Goal: Information Seeking & Learning: Learn about a topic

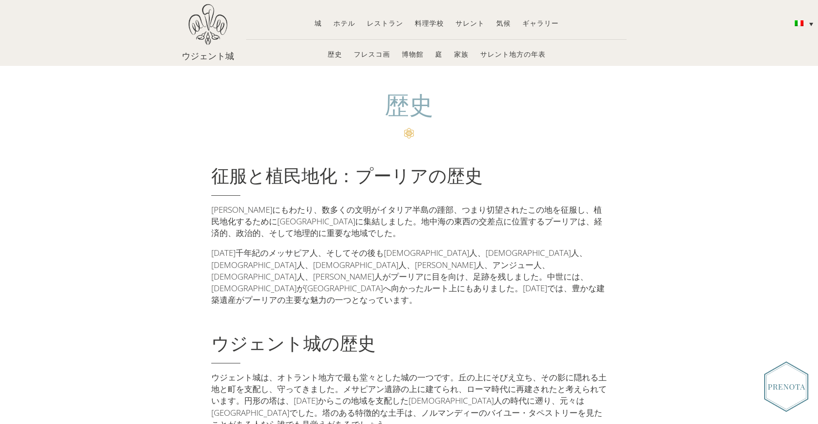
click at [333, 51] on font "歴史" at bounding box center [334, 53] width 15 height 9
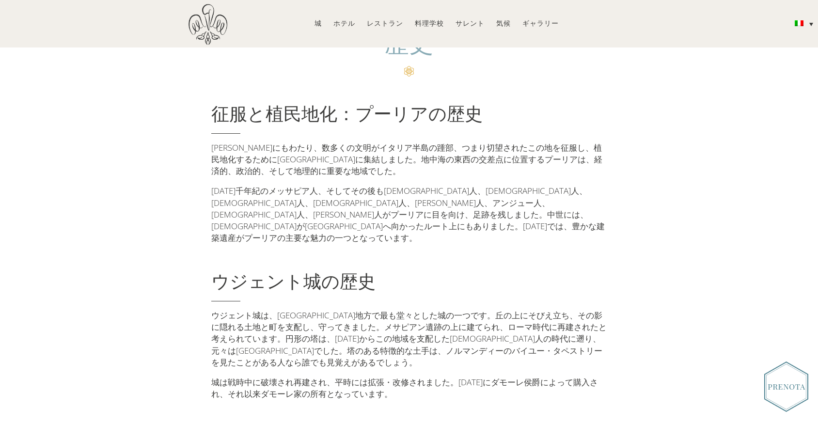
scroll to position [63, 0]
